Goal: Check status: Check status

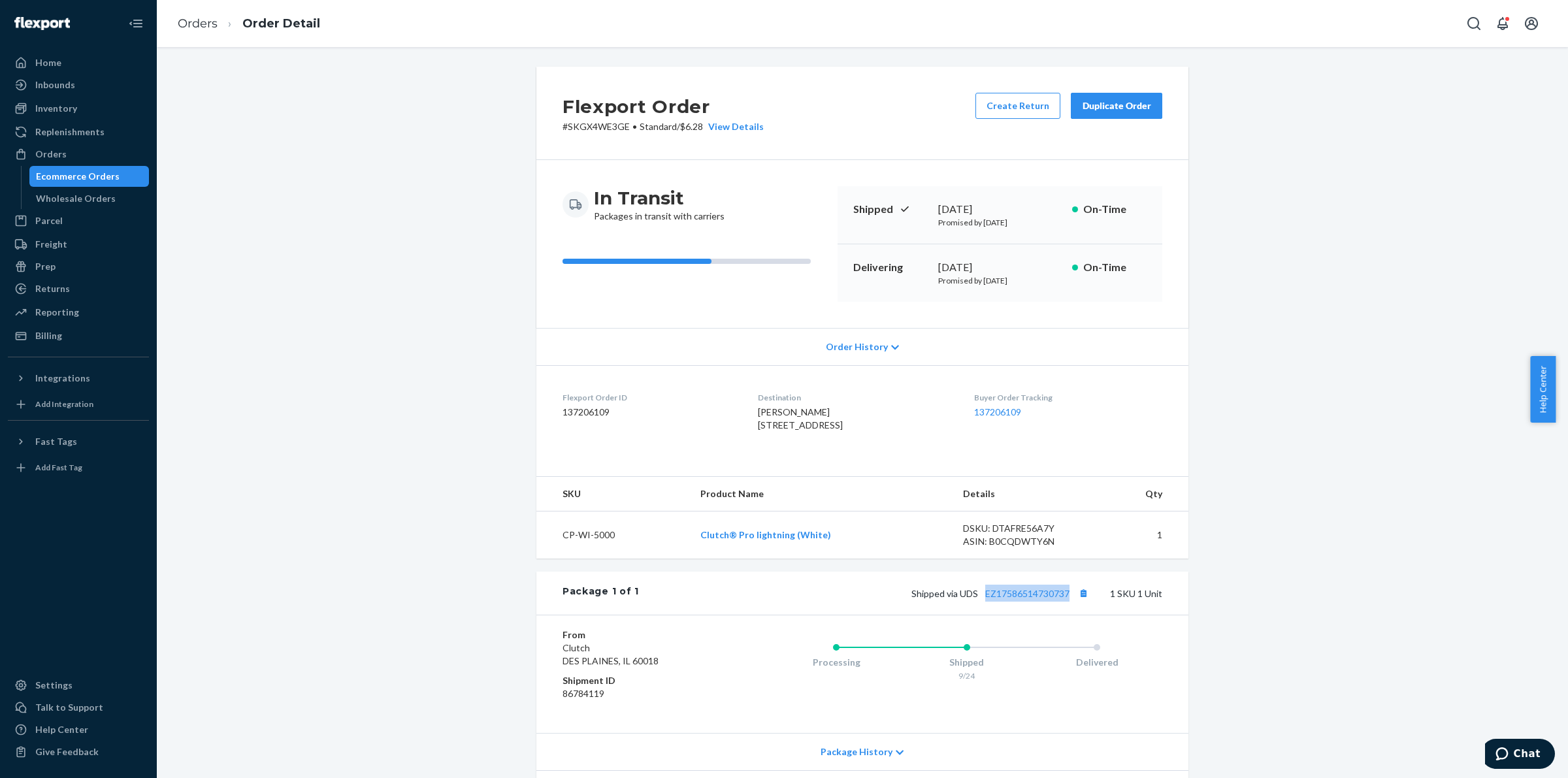
drag, startPoint x: 974, startPoint y: 599, endPoint x: 1092, endPoint y: 605, distance: 118.2
click at [1092, 605] on div "Package 1 of 1 Shipped via UDS EZ17586514730737 1 SKU 1 Unit" at bounding box center [862, 593] width 652 height 43
copy link "EZ17586514730737"
drag, startPoint x: 946, startPoint y: 587, endPoint x: 1073, endPoint y: 603, distance: 128.0
click at [1073, 603] on div "Flexport Order # SK-QT4VLNGE • Standard / $6.28 View Details Create Return Dupl…" at bounding box center [862, 459] width 652 height 784
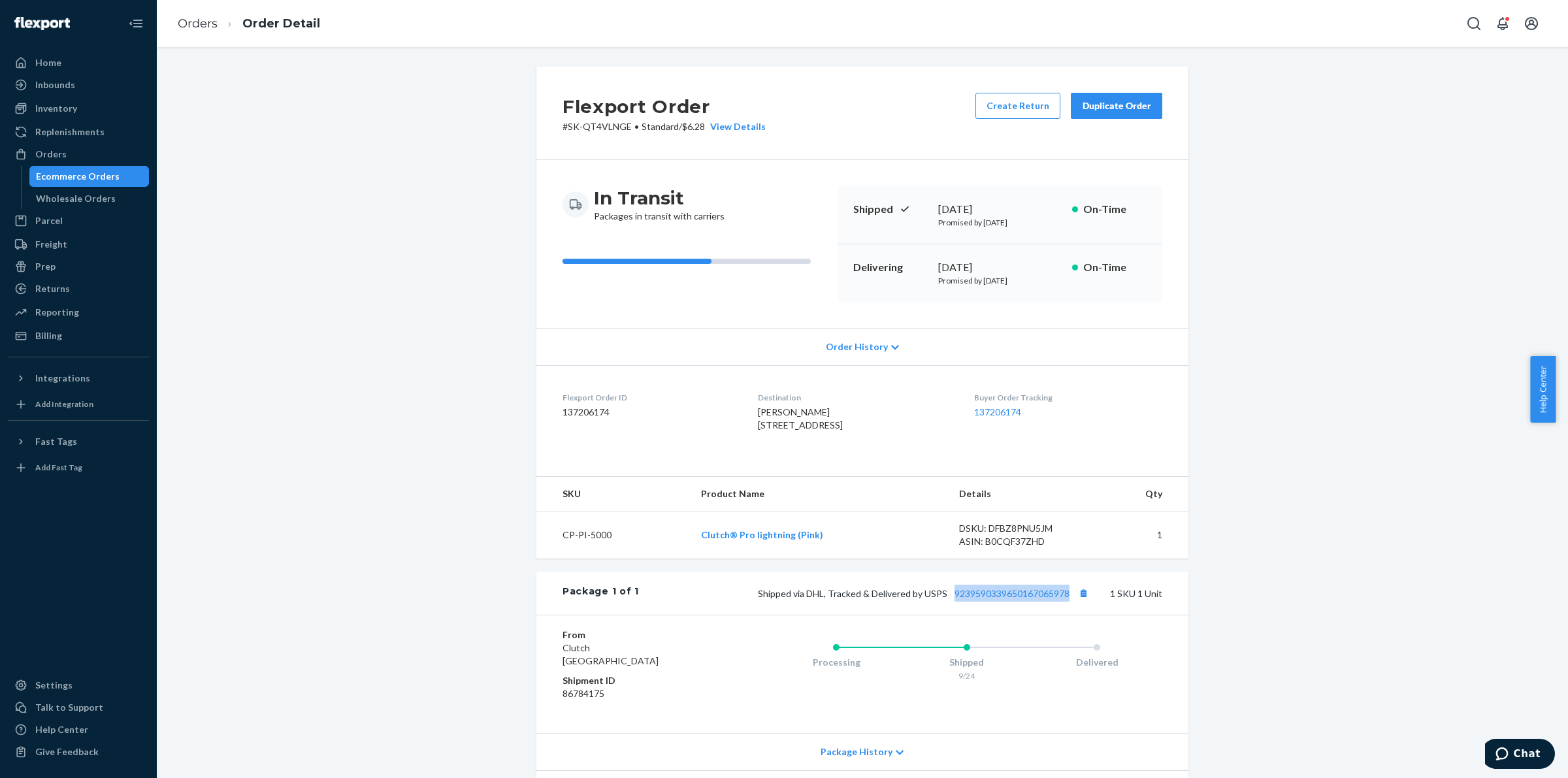
copy link "9239590339650167065978"
